Goal: Information Seeking & Learning: Learn about a topic

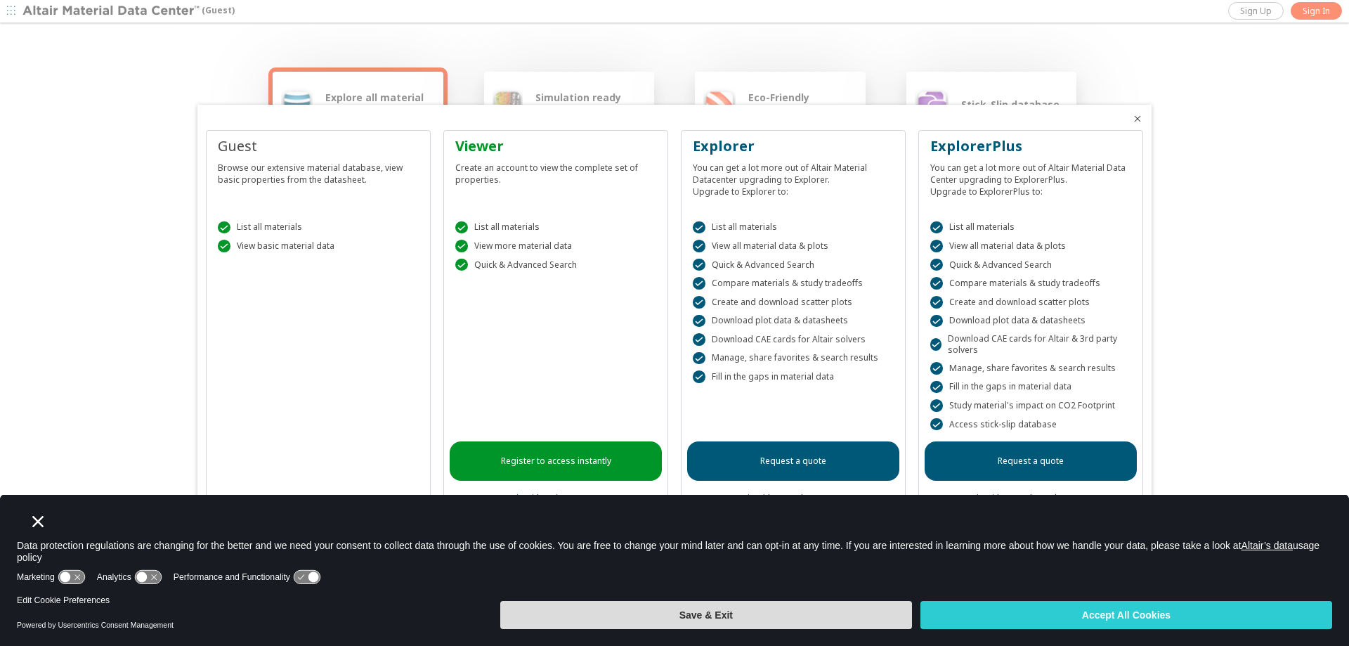
click at [846, 604] on button "Save & Exit" at bounding box center [706, 615] width 412 height 28
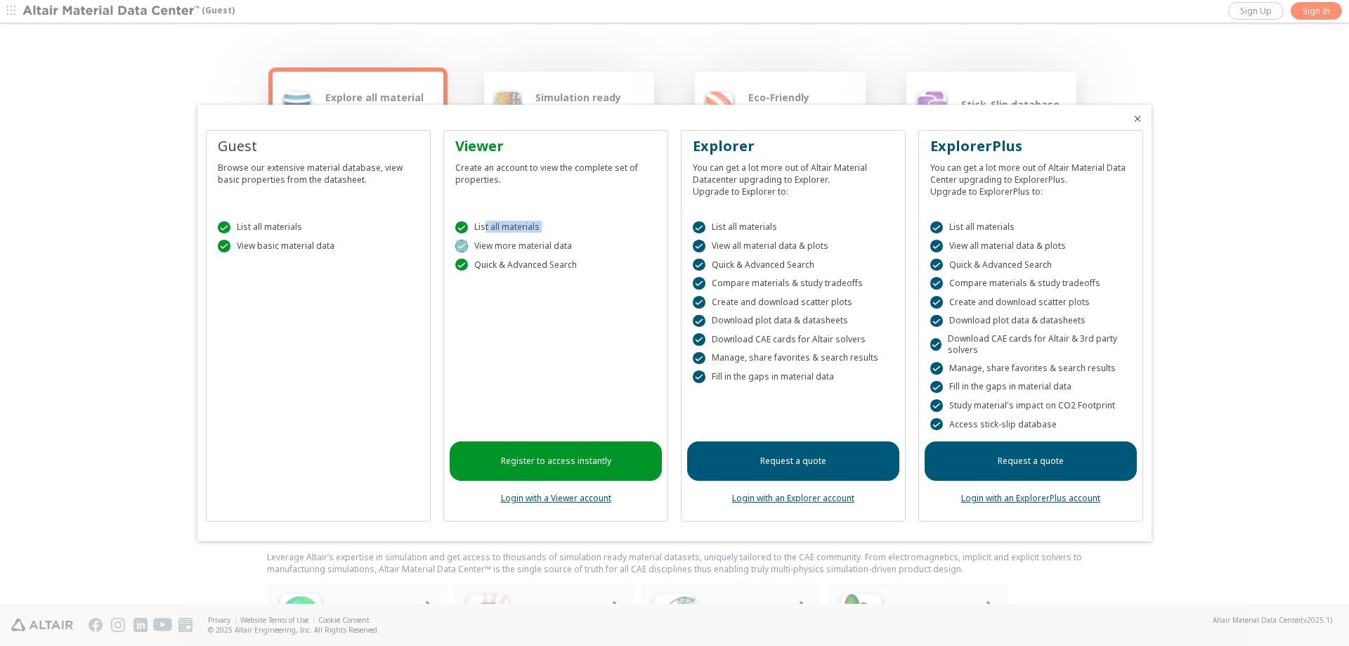
drag, startPoint x: 488, startPoint y: 226, endPoint x: 546, endPoint y: 235, distance: 58.9
click at [543, 234] on div " List all materials  View more material data  Quick & Advanced Search" at bounding box center [556, 243] width 212 height 79
drag, startPoint x: 756, startPoint y: 340, endPoint x: 829, endPoint y: 347, distance: 73.4
click at [829, 347] on div " List all materials  View all material data & plots  Quick & Advanced Search…" at bounding box center [793, 313] width 212 height 219
click at [1135, 117] on icon "Close" at bounding box center [1137, 118] width 11 height 11
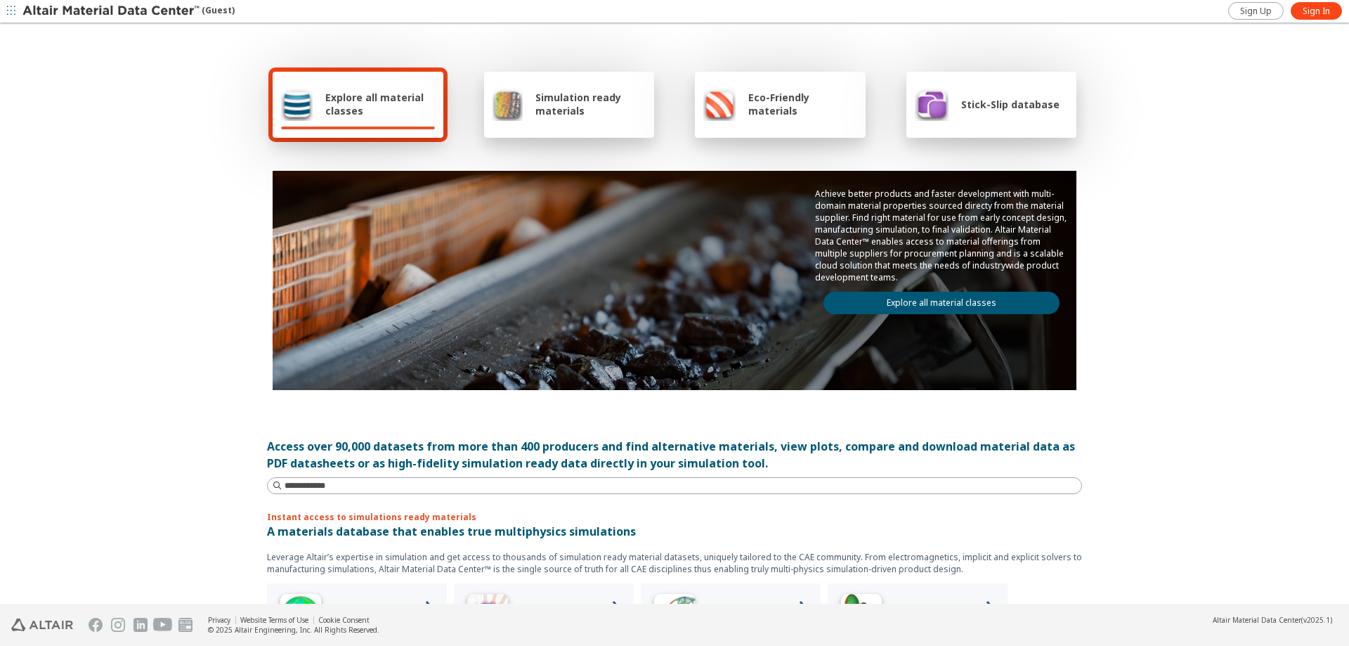
click at [1172, 147] on div "Explore all material classes Simulation ready materials Eco-Friendly materials …" at bounding box center [674, 315] width 1349 height 580
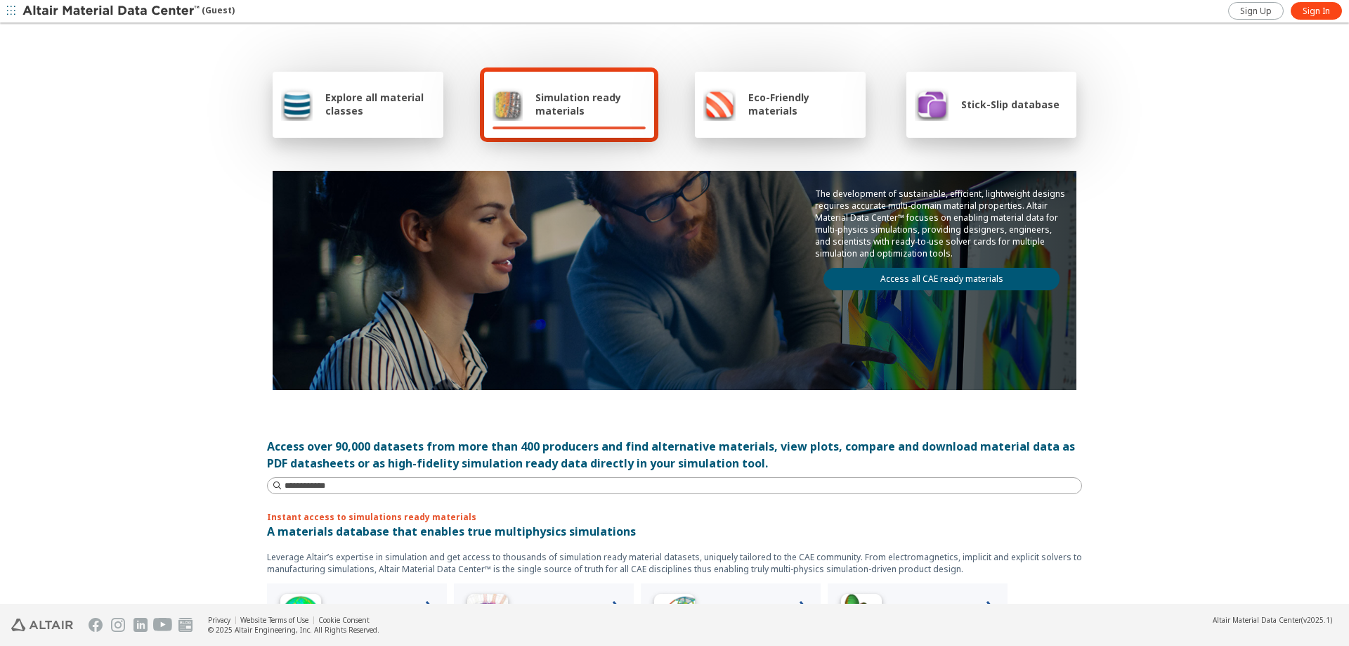
click at [383, 127] on div at bounding box center [358, 128] width 154 height 3
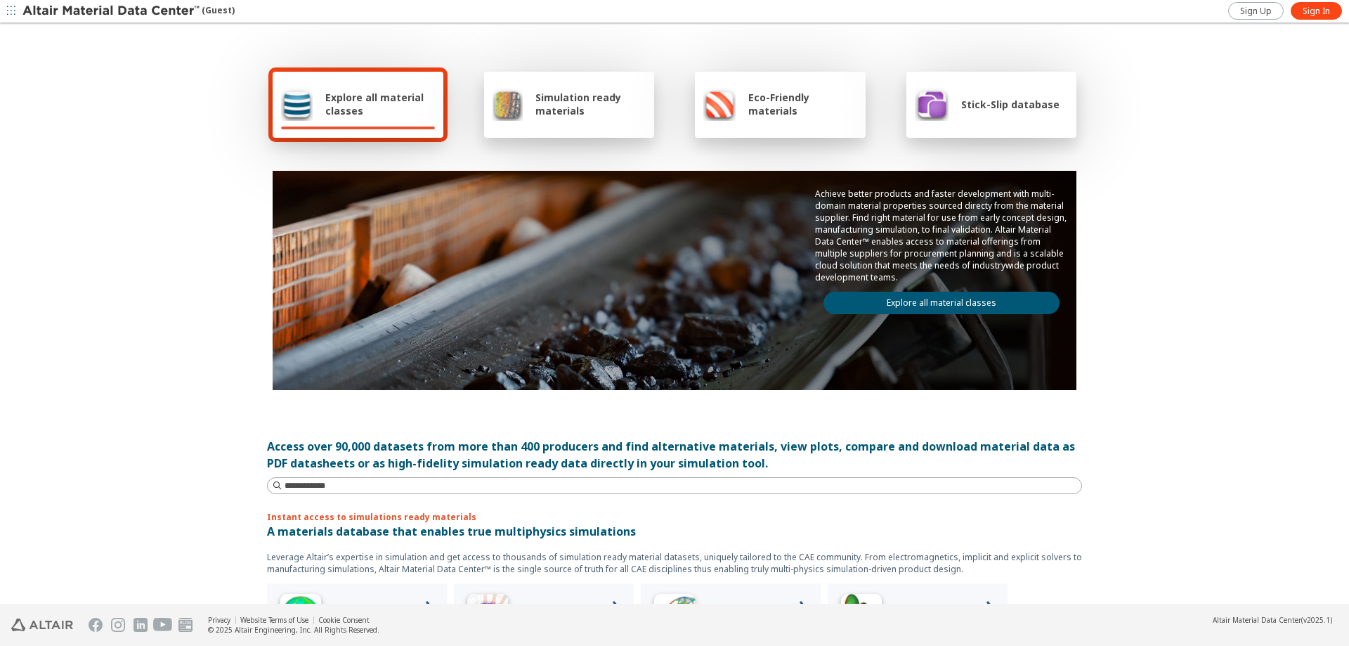
click at [912, 304] on link "Explore all material classes" at bounding box center [942, 303] width 236 height 22
